Goal: Task Accomplishment & Management: Manage account settings

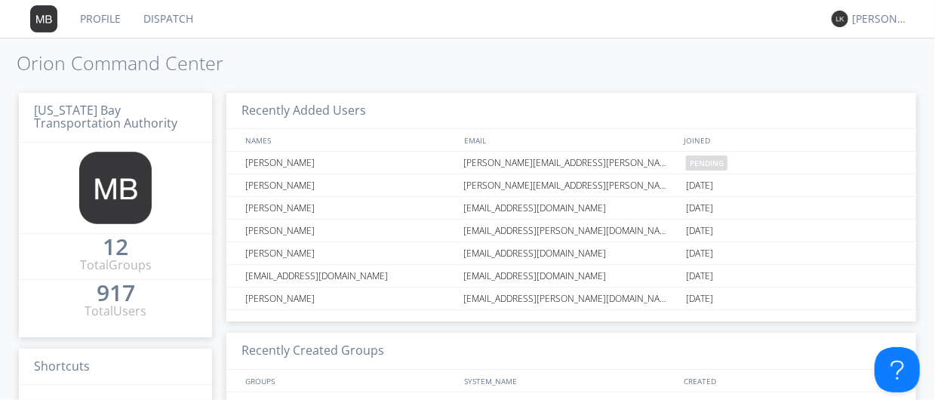
click at [174, 17] on link "Dispatch" at bounding box center [168, 19] width 72 height 38
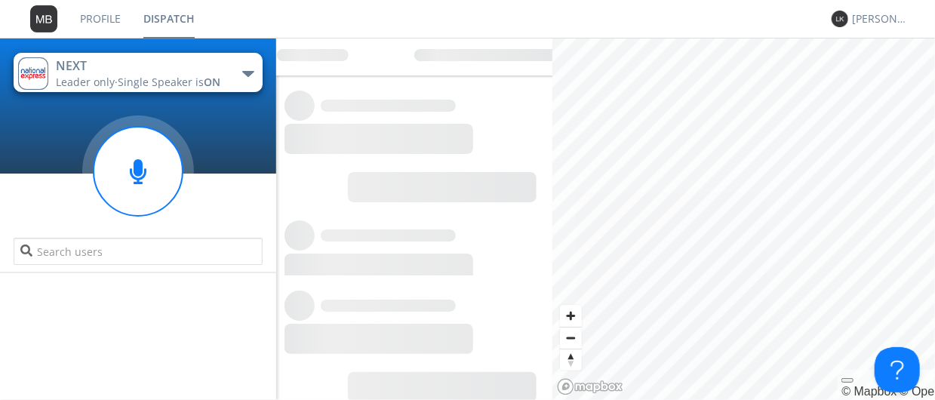
click at [104, 14] on link "Profile" at bounding box center [100, 19] width 63 height 38
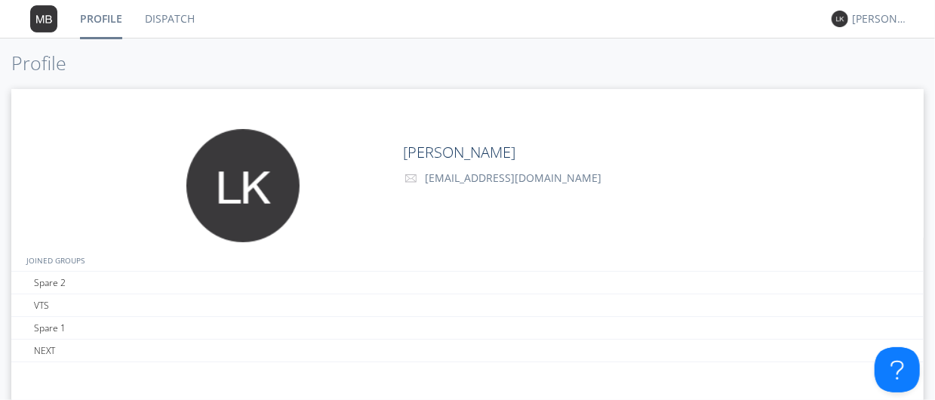
click at [158, 6] on link "Dispatch" at bounding box center [170, 19] width 72 height 38
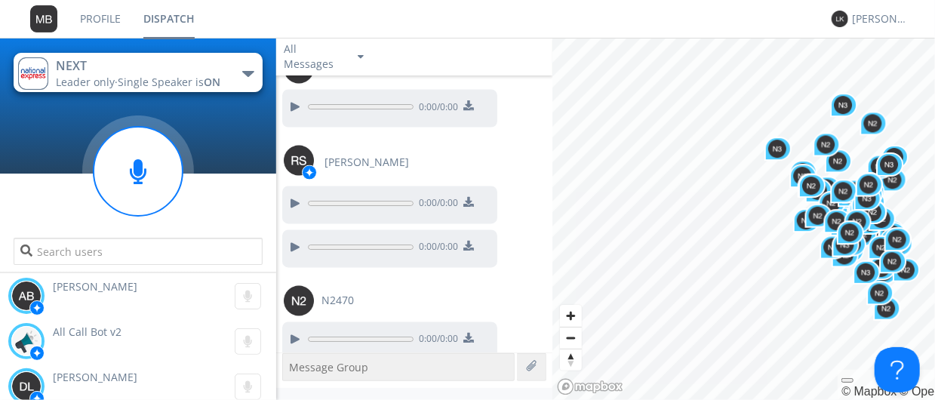
scroll to position [1348, 0]
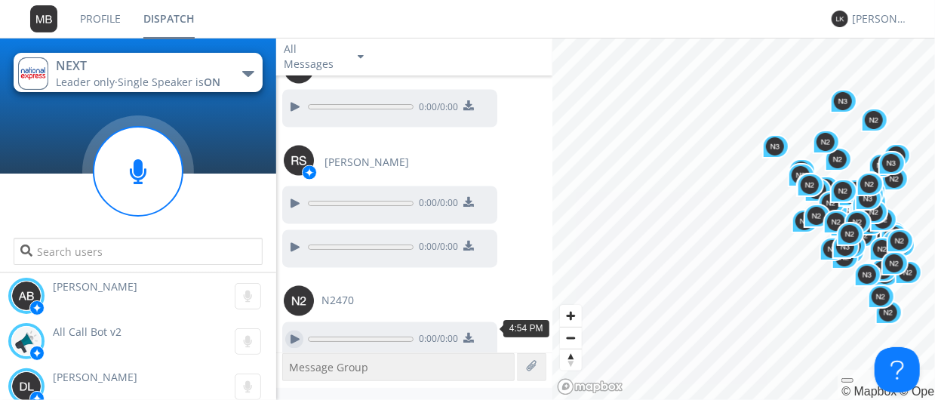
click at [297, 330] on div at bounding box center [294, 339] width 18 height 18
click at [863, 11] on div "[PERSON_NAME]" at bounding box center [880, 18] width 57 height 15
click at [874, 51] on div "Settings" at bounding box center [888, 52] width 78 height 27
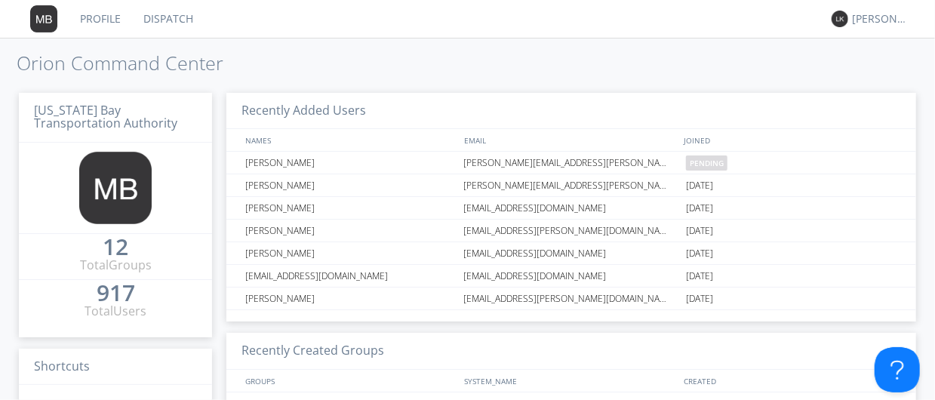
click at [152, 15] on link "Dispatch" at bounding box center [168, 19] width 72 height 38
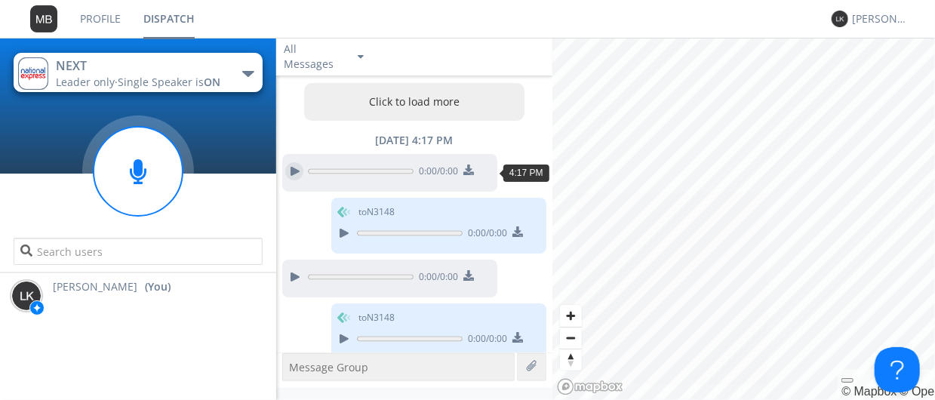
click at [302, 177] on div at bounding box center [294, 171] width 18 height 18
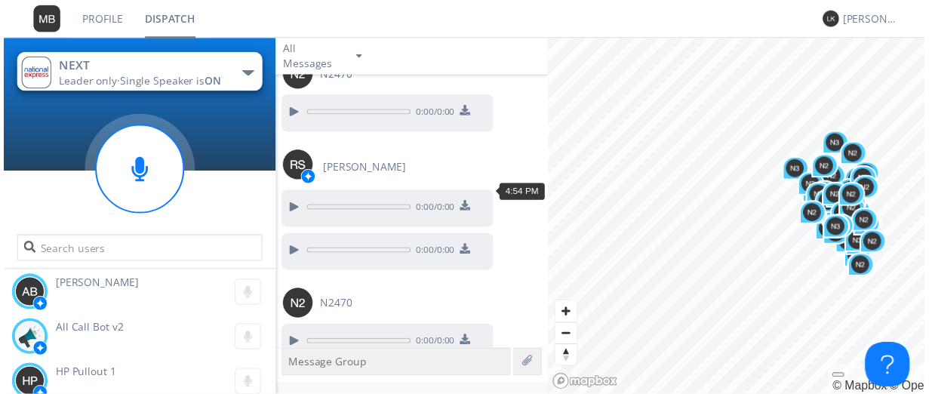
scroll to position [1348, 0]
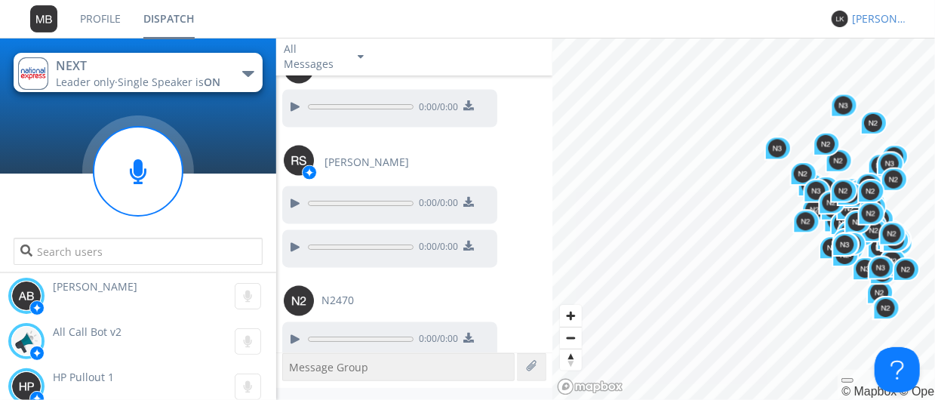
click at [874, 17] on div "[PERSON_NAME]" at bounding box center [880, 18] width 57 height 15
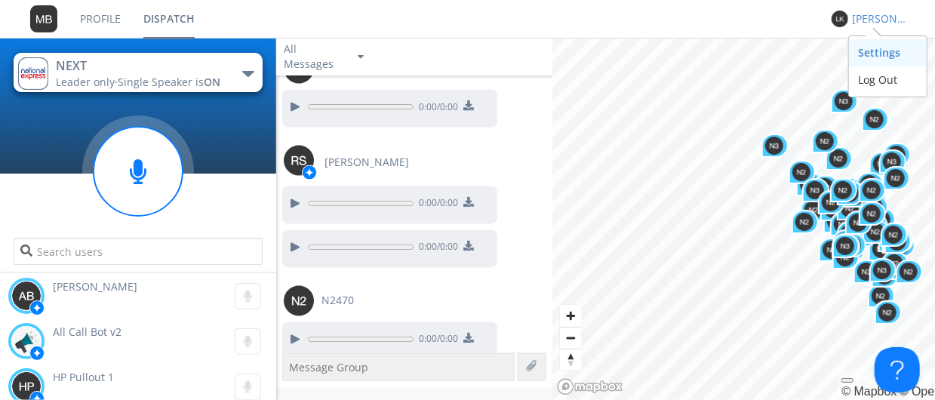
click at [875, 46] on div "Settings" at bounding box center [888, 52] width 78 height 27
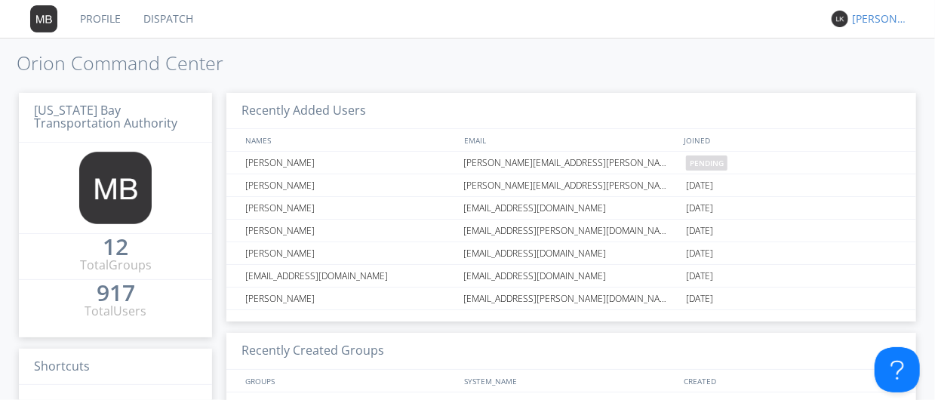
click at [878, 17] on div "[PERSON_NAME]" at bounding box center [880, 18] width 57 height 15
click at [878, 85] on div "Log Out" at bounding box center [888, 79] width 78 height 27
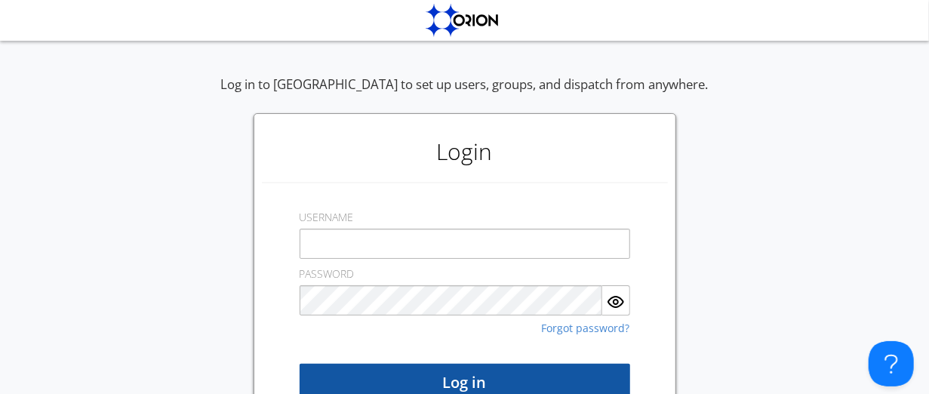
type input "TRACD9"
click at [403, 390] on button "Log in" at bounding box center [465, 383] width 330 height 38
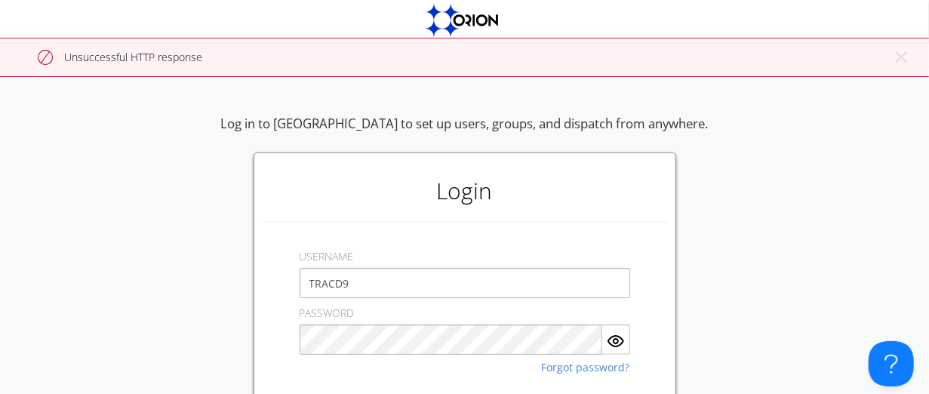
click at [201, 59] on div "× Close alert Unsuccessful HTTP response" at bounding box center [464, 57] width 929 height 39
click at [902, 54] on button "× Close alert" at bounding box center [900, 63] width 15 height 26
